Goal: Information Seeking & Learning: Learn about a topic

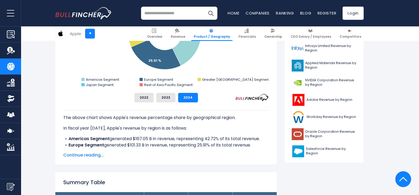
scroll to position [197, 0]
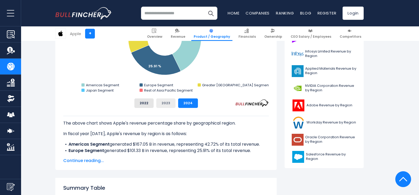
click at [173, 102] on button "2023" at bounding box center [165, 102] width 19 height 9
click at [146, 105] on button "2022" at bounding box center [144, 102] width 19 height 9
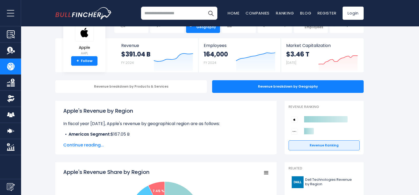
scroll to position [26, 0]
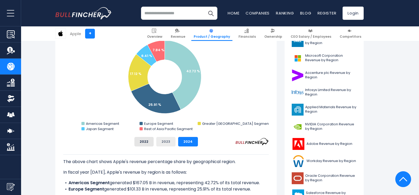
click at [171, 141] on button "2023" at bounding box center [165, 141] width 19 height 9
click at [142, 141] on button "2022" at bounding box center [144, 141] width 19 height 9
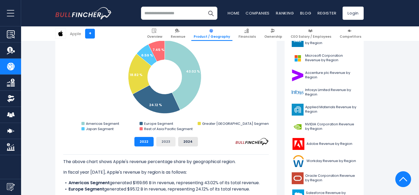
click at [161, 141] on button "2023" at bounding box center [165, 141] width 19 height 9
click at [189, 143] on button "2024" at bounding box center [188, 141] width 20 height 9
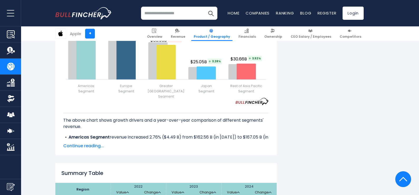
scroll to position [712, 0]
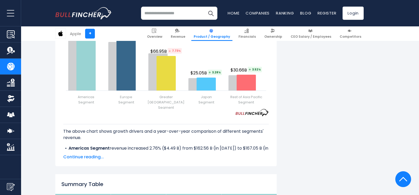
click at [63, 154] on span "Continue reading..." at bounding box center [166, 157] width 206 height 6
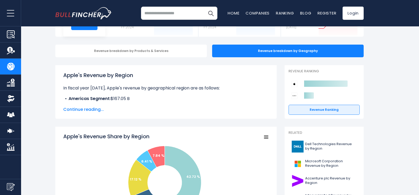
scroll to position [0, 0]
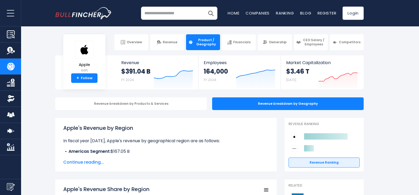
click at [171, 16] on input "search" at bounding box center [179, 13] width 77 height 13
click at [145, 13] on input "**********" at bounding box center [179, 13] width 77 height 13
click at [193, 13] on input "**********" at bounding box center [179, 13] width 77 height 13
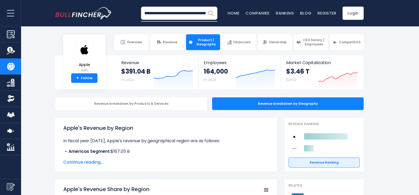
type input "**********"
click at [211, 12] on img "Search" at bounding box center [211, 13] width 7 height 7
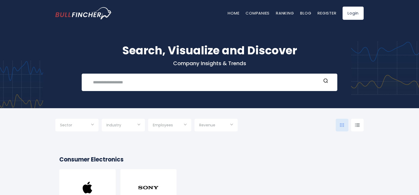
click at [299, 12] on ul "Home Companies Ranking Blog Register" at bounding box center [282, 14] width 109 height 6
click at [300, 12] on link "Blog" at bounding box center [305, 13] width 11 height 6
